Goal: Navigation & Orientation: Find specific page/section

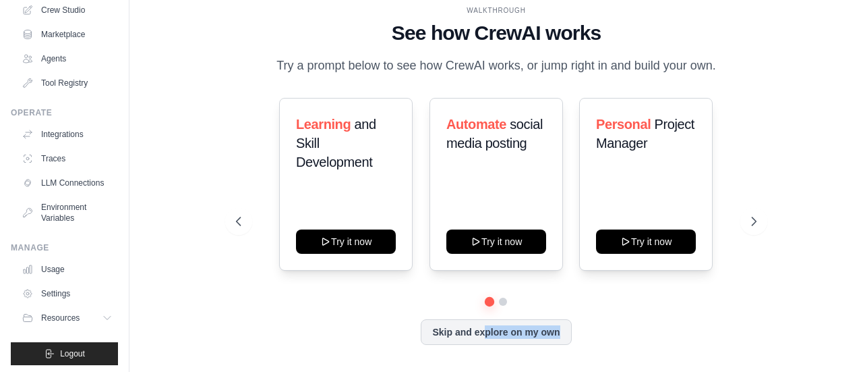
scroll to position [112, 0]
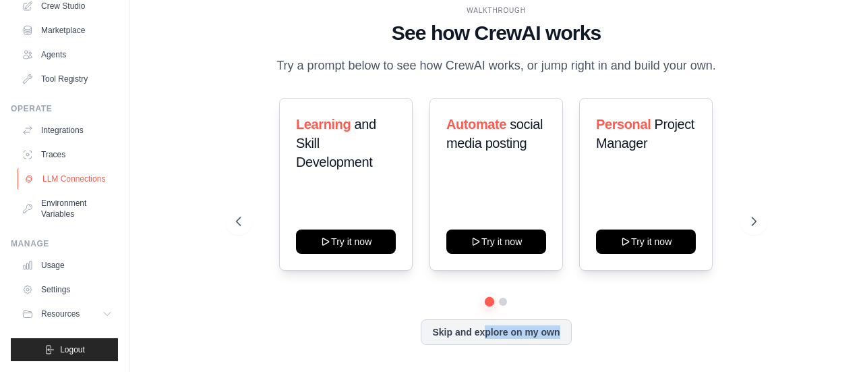
click at [54, 175] on link "LLM Connections" at bounding box center [69, 179] width 102 height 22
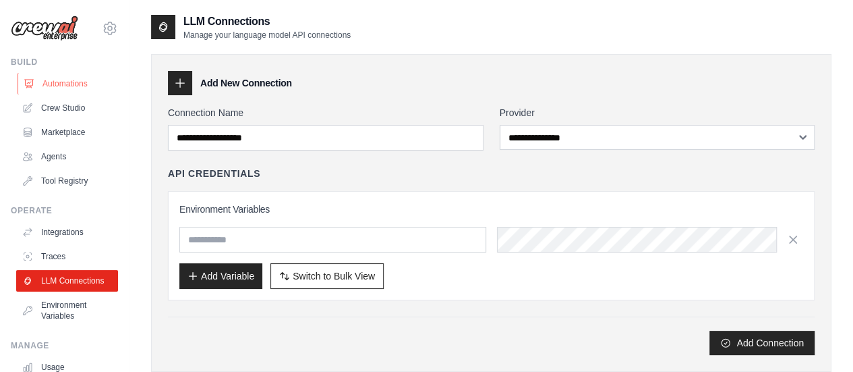
click at [63, 82] on link "Automations" at bounding box center [69, 84] width 102 height 22
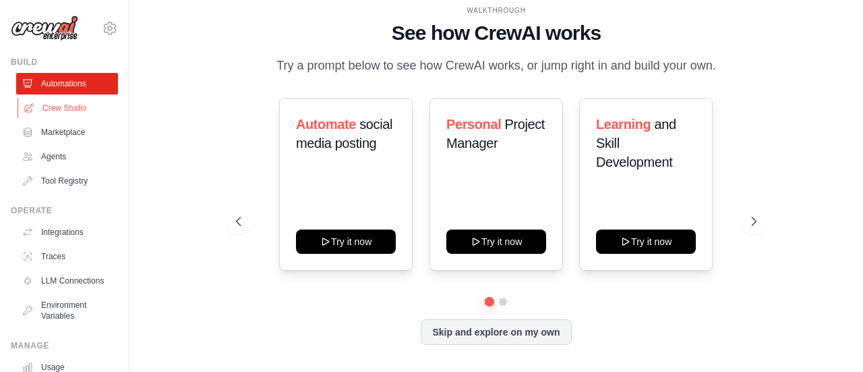
click at [62, 107] on link "Crew Studio" at bounding box center [69, 108] width 102 height 22
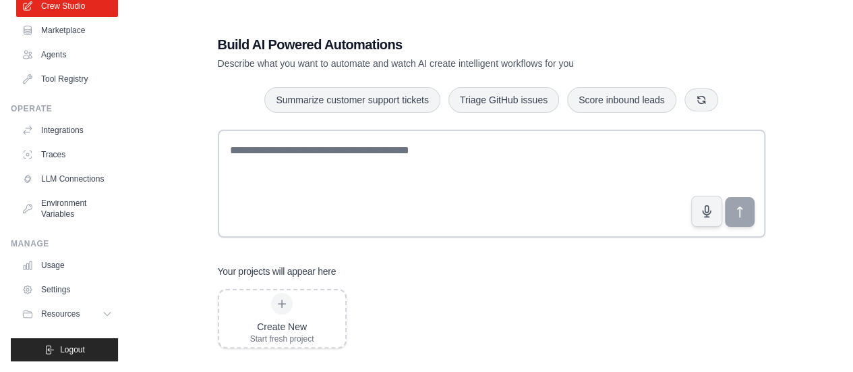
scroll to position [112, 0]
